Goal: Find specific page/section: Find specific page/section

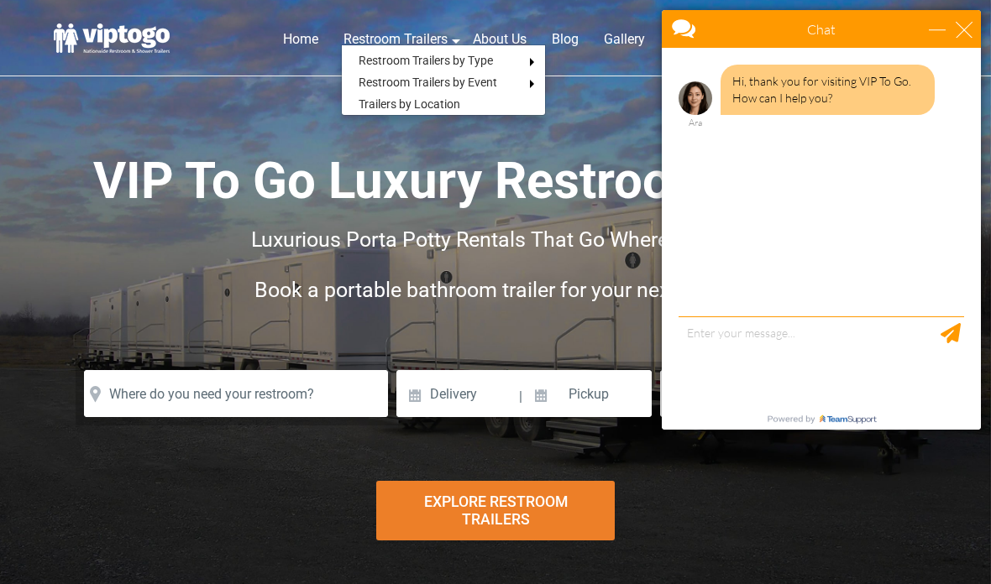
click at [455, 107] on link "Trailers by Location" at bounding box center [409, 104] width 135 height 22
click at [971, 30] on div "close" at bounding box center [963, 29] width 17 height 17
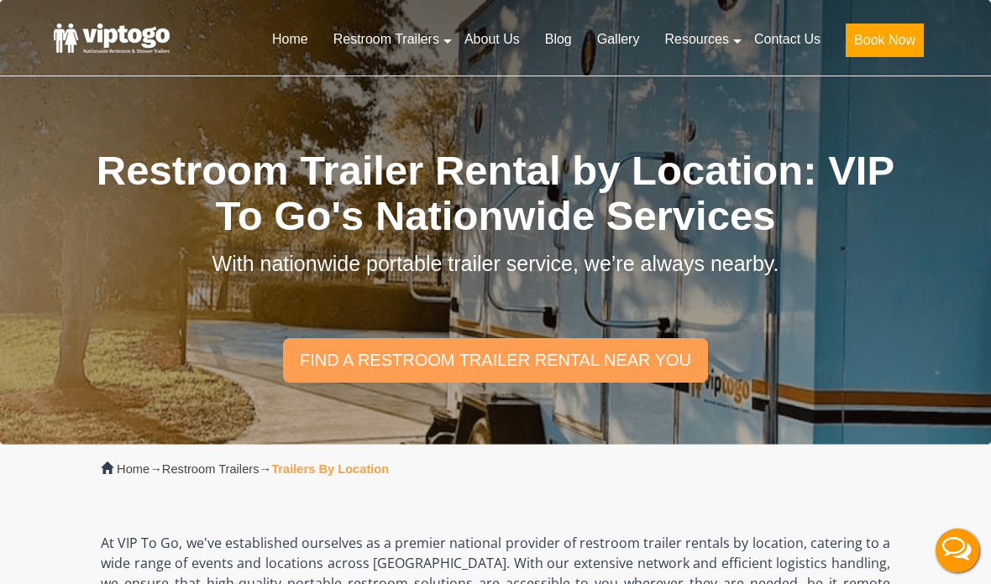
click at [658, 357] on link "find a restroom trailer rental near you" at bounding box center [495, 360] width 425 height 44
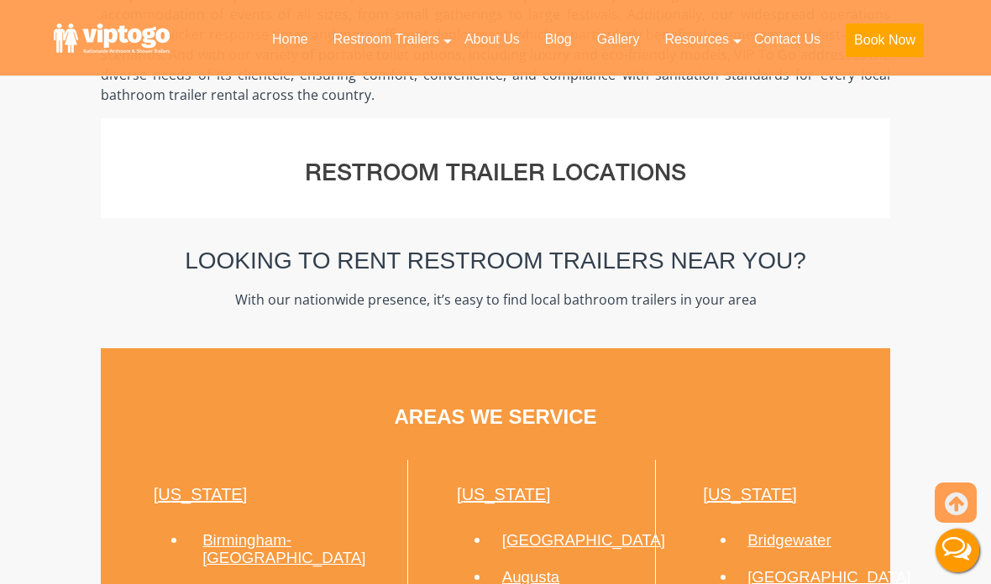
scroll to position [682, 0]
